Goal: Information Seeking & Learning: Learn about a topic

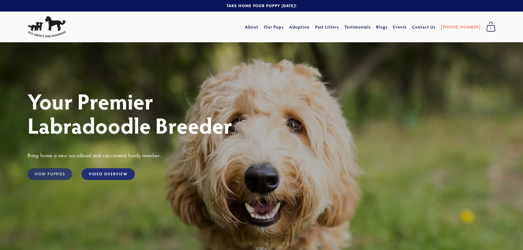
click at [58, 174] on link "View Puppies" at bounding box center [49, 174] width 45 height 12
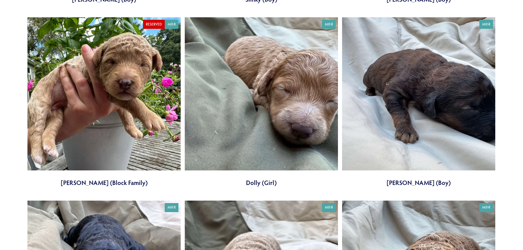
scroll to position [1455, 0]
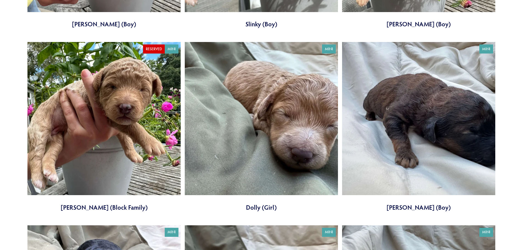
click at [427, 126] on link at bounding box center [418, 127] width 153 height 170
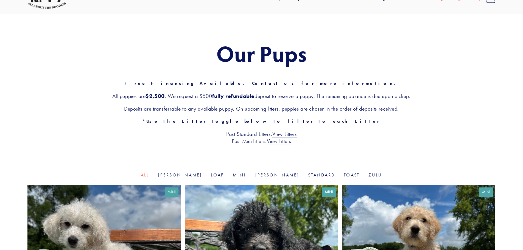
scroll to position [0, 0]
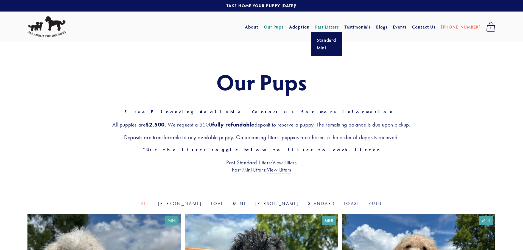
click at [339, 29] on link "Past Litters" at bounding box center [327, 27] width 24 height 6
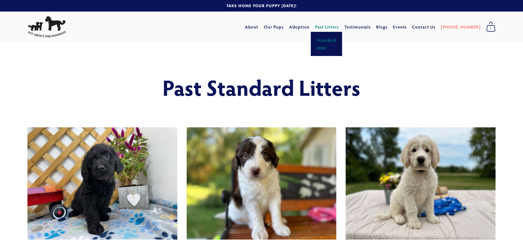
click at [338, 46] on link "Mini" at bounding box center [326, 48] width 23 height 8
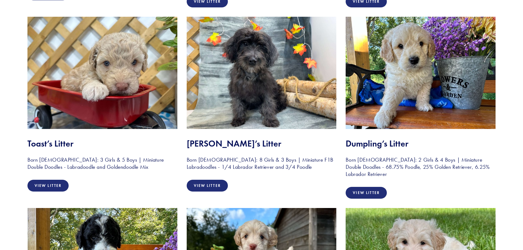
scroll to position [329, 0]
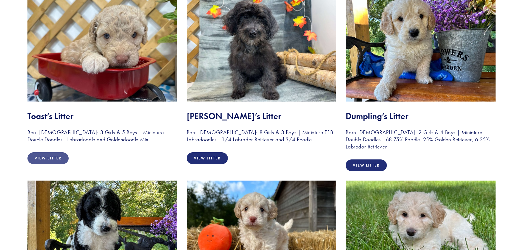
click at [46, 158] on link "View Litter" at bounding box center [47, 158] width 41 height 12
